Goal: Task Accomplishment & Management: Use online tool/utility

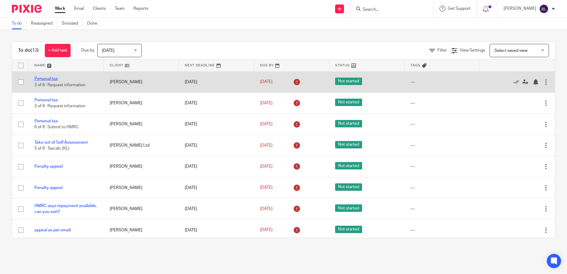
click at [44, 78] on link "Personal tax" at bounding box center [45, 79] width 23 height 4
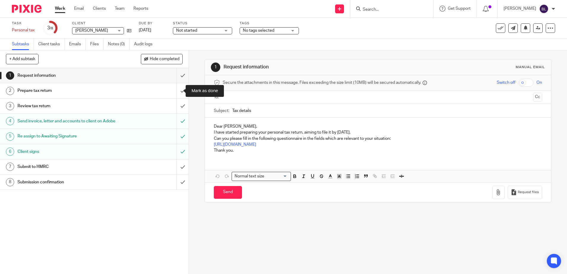
click at [179, 91] on input "submit" at bounding box center [94, 90] width 189 height 15
click at [176, 103] on input "submit" at bounding box center [94, 106] width 189 height 15
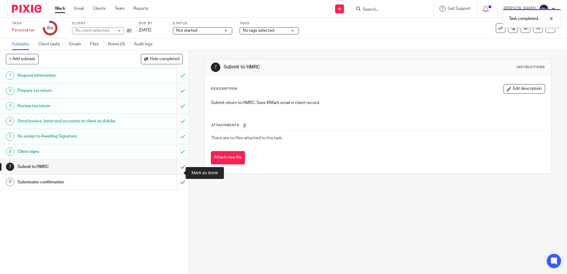
click at [178, 172] on input "submit" at bounding box center [94, 167] width 189 height 15
click at [175, 188] on input "submit" at bounding box center [94, 182] width 189 height 15
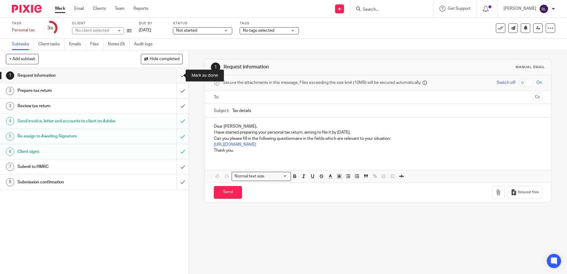
click at [178, 75] on input "submit" at bounding box center [94, 75] width 189 height 15
click at [176, 90] on input "submit" at bounding box center [94, 90] width 189 height 15
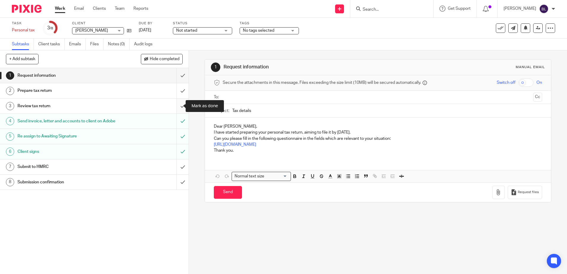
click at [177, 104] on input "submit" at bounding box center [94, 106] width 189 height 15
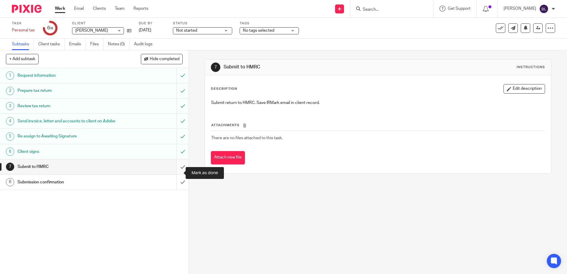
click at [176, 170] on input "submit" at bounding box center [94, 167] width 189 height 15
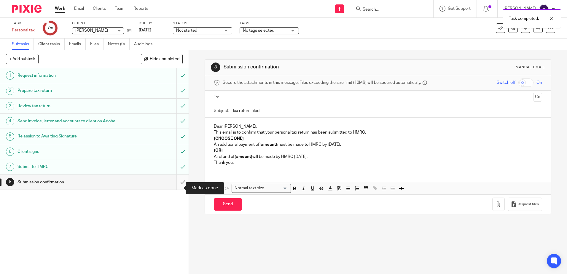
click at [177, 187] on input "submit" at bounding box center [94, 182] width 189 height 15
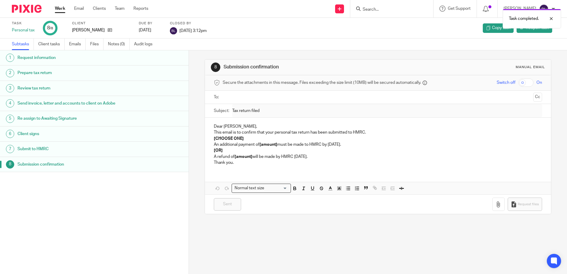
click at [60, 9] on link "Work" at bounding box center [60, 9] width 10 height 6
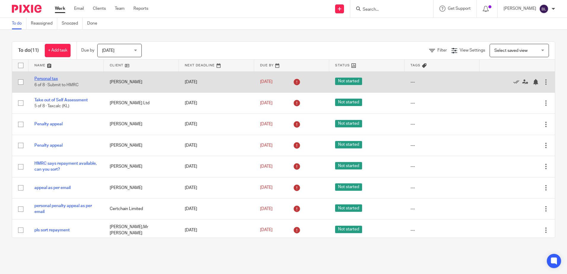
click at [50, 79] on link "Personal tax" at bounding box center [45, 79] width 23 height 4
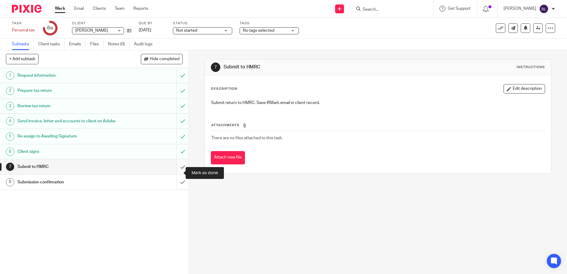
click at [180, 173] on input "submit" at bounding box center [94, 167] width 189 height 15
click at [176, 188] on input "submit" at bounding box center [94, 182] width 189 height 15
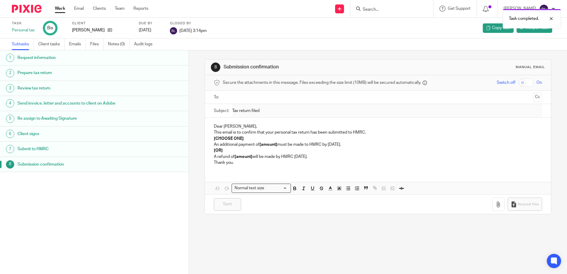
click at [55, 9] on link "Work" at bounding box center [60, 9] width 10 height 6
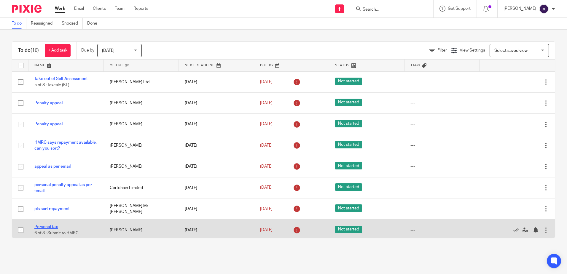
click at [49, 226] on link "Personal tax" at bounding box center [45, 227] width 23 height 4
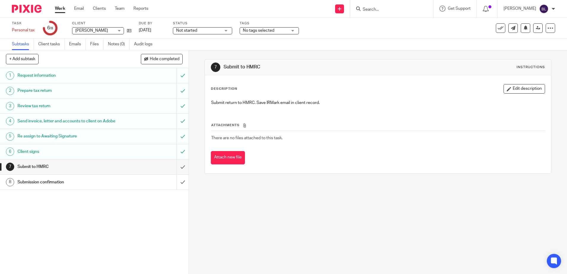
click at [371, 7] on input "Search" at bounding box center [388, 9] width 53 height 5
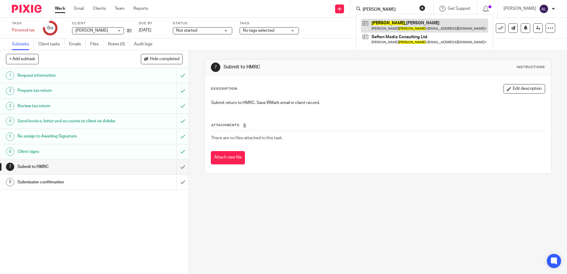
type input "donaldson"
click at [399, 23] on link at bounding box center [424, 26] width 127 height 14
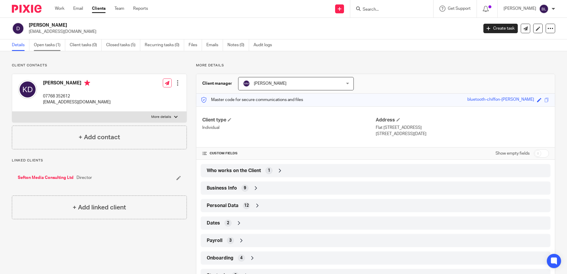
click at [43, 44] on link "Open tasks (1)" at bounding box center [49, 45] width 31 height 12
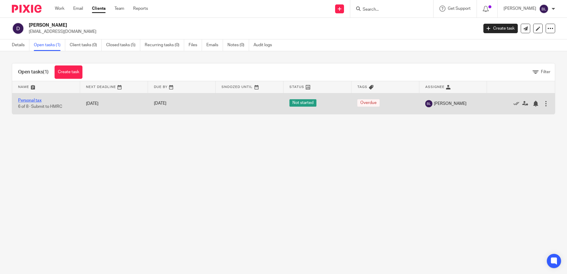
click at [33, 99] on link "Personal tax" at bounding box center [29, 100] width 23 height 4
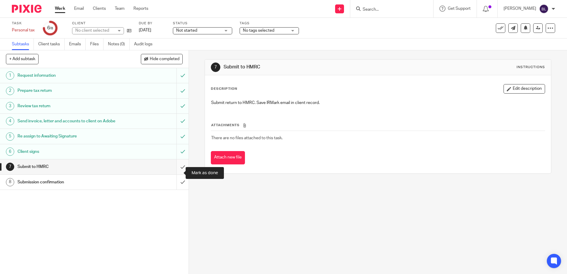
click at [178, 171] on input "submit" at bounding box center [94, 167] width 189 height 15
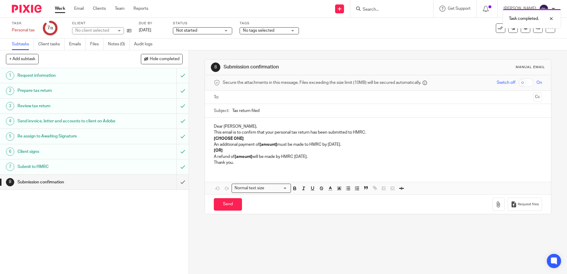
click at [62, 8] on link "Work" at bounding box center [60, 9] width 10 height 6
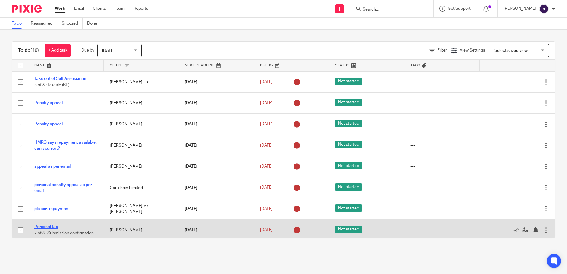
click at [47, 226] on link "Personal tax" at bounding box center [45, 227] width 23 height 4
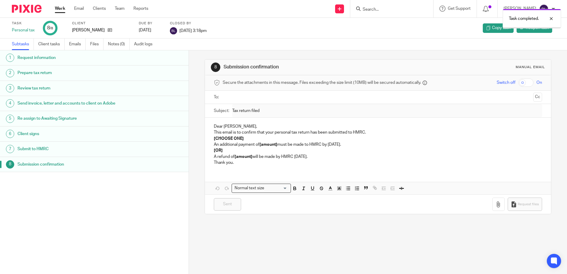
click at [57, 8] on link "Work" at bounding box center [60, 9] width 10 height 6
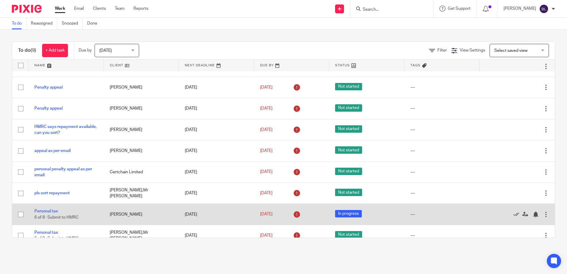
scroll to position [24, 0]
